Goal: Information Seeking & Learning: Learn about a topic

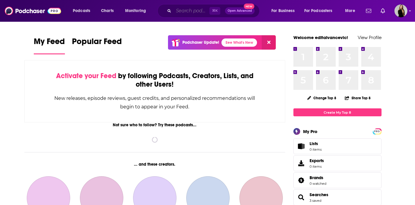
click at [189, 10] on input "Search podcasts, credits, & more..." at bounding box center [192, 10] width 36 height 9
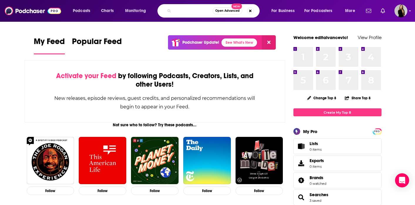
scroll to position [0, 46]
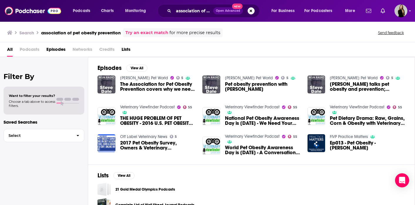
click at [25, 49] on span "Podcasts" at bounding box center [30, 51] width 20 height 12
click at [29, 49] on span "Podcasts" at bounding box center [30, 51] width 20 height 12
click at [9, 55] on span "All" at bounding box center [10, 51] width 6 height 12
click at [183, 11] on input "association of pet obesity prevention" at bounding box center [194, 10] width 40 height 9
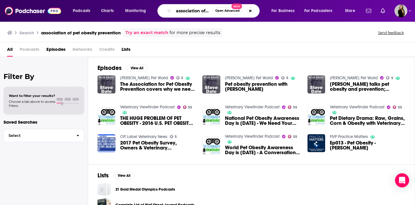
scroll to position [0, 46]
drag, startPoint x: 179, startPoint y: 11, endPoint x: 249, endPoint y: 16, distance: 69.5
click at [249, 16] on div "association of pet obesity prevention Open Advanced New" at bounding box center [209, 11] width 102 height 14
type input "a"
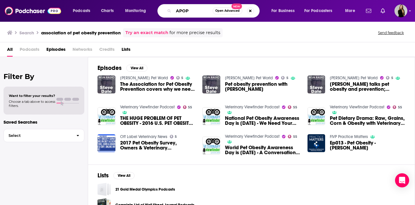
type input "APOP"
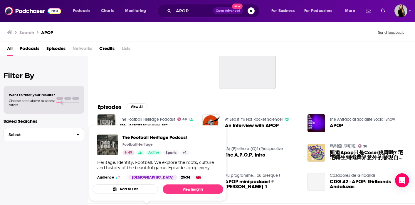
scroll to position [40, 0]
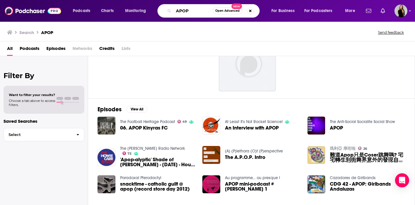
drag, startPoint x: 193, startPoint y: 11, endPoint x: 162, endPoint y: 11, distance: 31.7
click at [162, 11] on div "APOP Open Advanced New" at bounding box center [209, 11] width 102 height 14
type input "world pet obesity day"
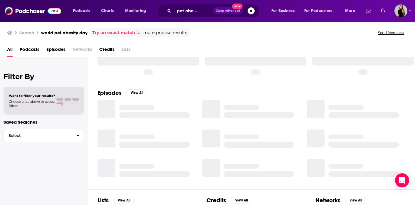
scroll to position [40, 0]
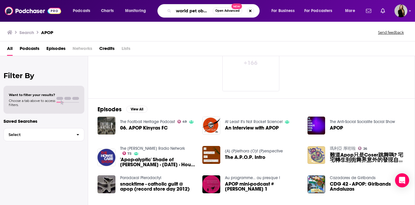
click at [180, 14] on input "world pet obesity day" at bounding box center [193, 10] width 39 height 9
drag, startPoint x: 176, startPoint y: 10, endPoint x: 278, endPoint y: 11, distance: 101.7
click at [278, 11] on div "Podcasts Charts Monitoring world pet obesity day Open Advanced New For Business…" at bounding box center [215, 11] width 292 height 14
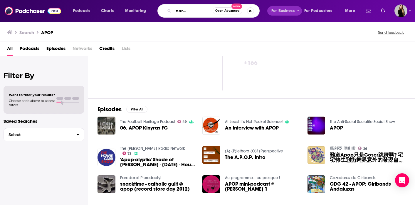
type input "the veterinary viewfinder"
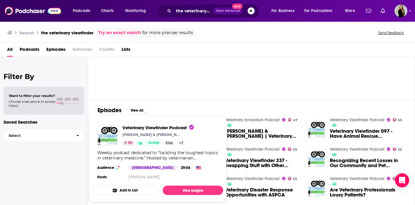
click at [146, 148] on div "Veterinary Viewfinder Podcast [PERSON_NAME] & [PERSON_NAME], RVT 55 Active Kids…" at bounding box center [158, 153] width 131 height 66
click at [140, 126] on span "Veterinary Viewfinder Podcast" at bounding box center [158, 128] width 71 height 6
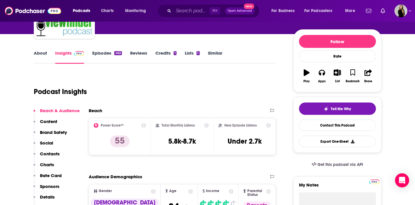
scroll to position [69, 0]
